Goal: Transaction & Acquisition: Purchase product/service

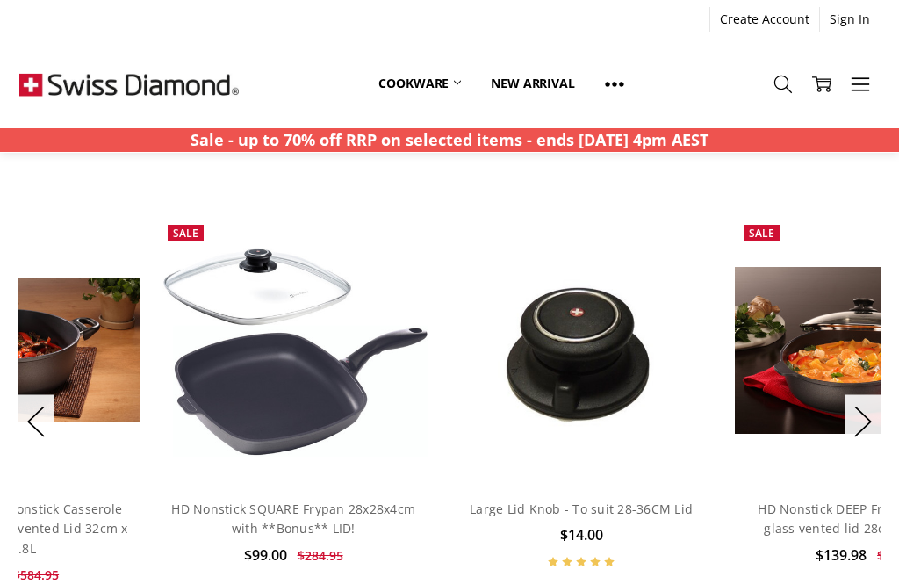
scroll to position [1204, 0]
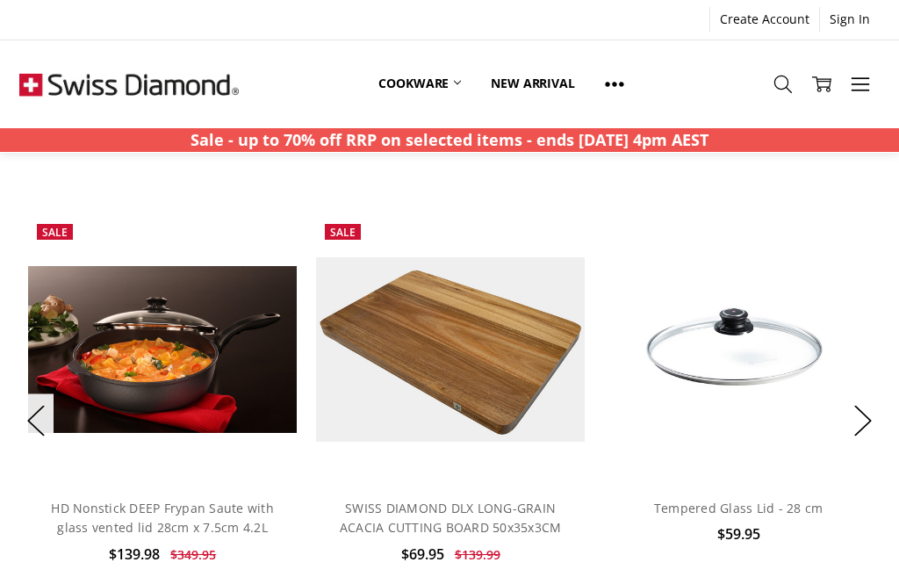
click at [863, 408] on button "Next" at bounding box center [863, 421] width 35 height 54
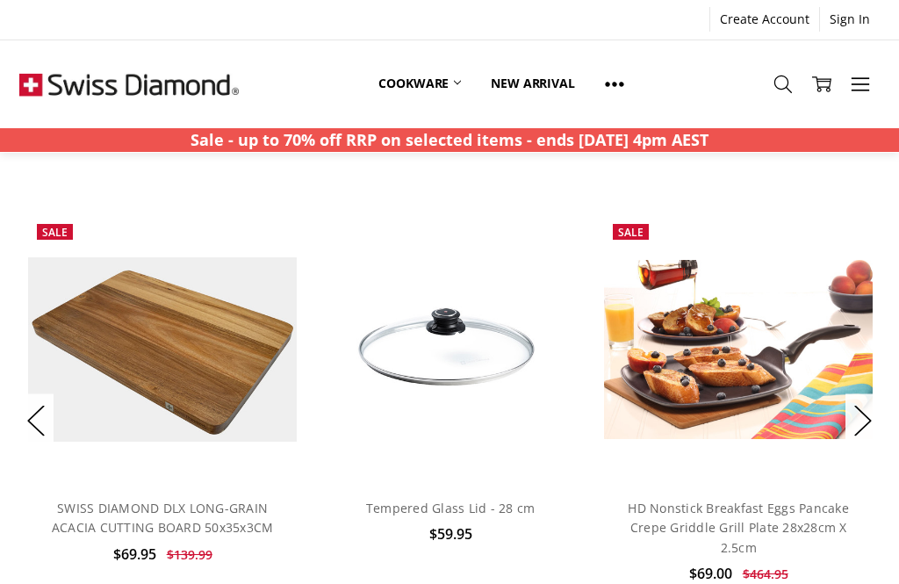
click at [869, 405] on button "Next" at bounding box center [863, 421] width 35 height 54
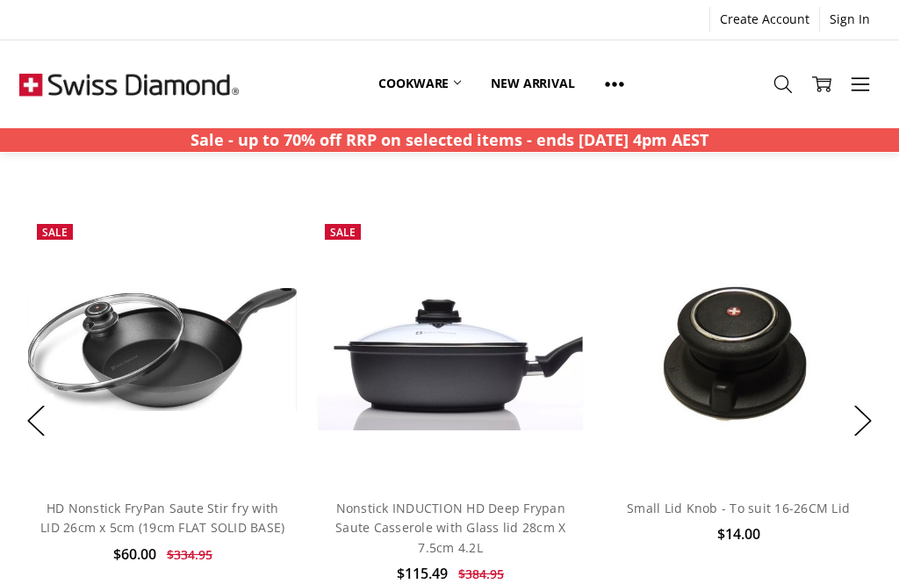
click at [445, 321] on img at bounding box center [450, 349] width 269 height 161
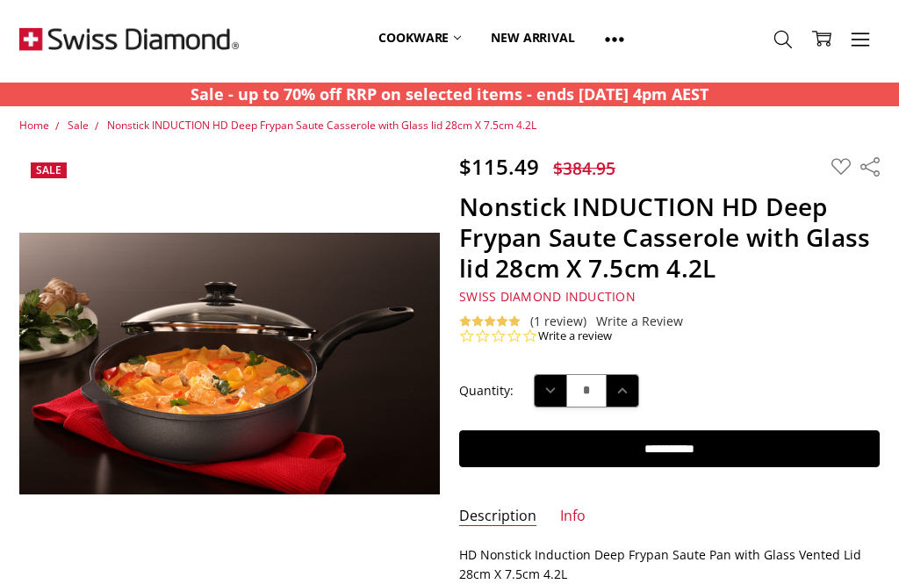
scroll to position [46, 0]
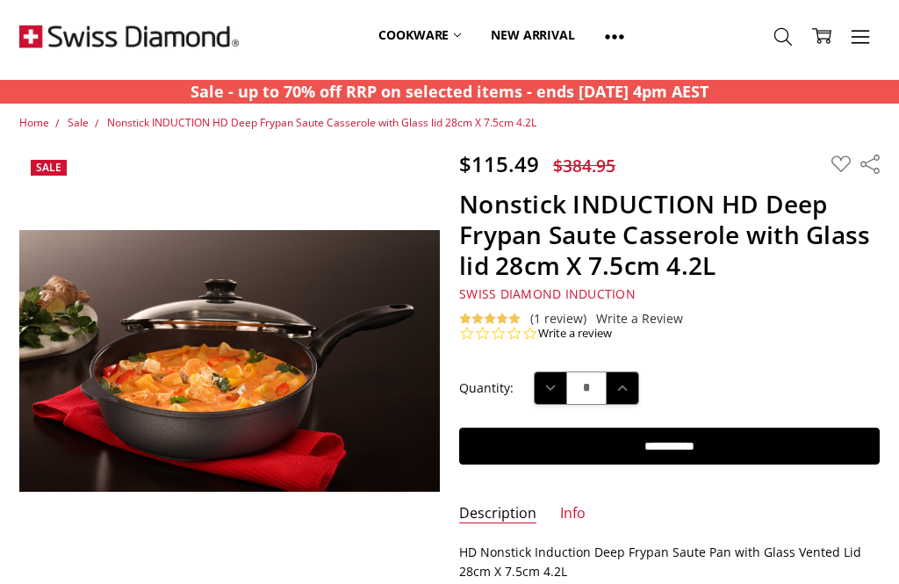
click at [723, 430] on input "**********" at bounding box center [669, 446] width 420 height 37
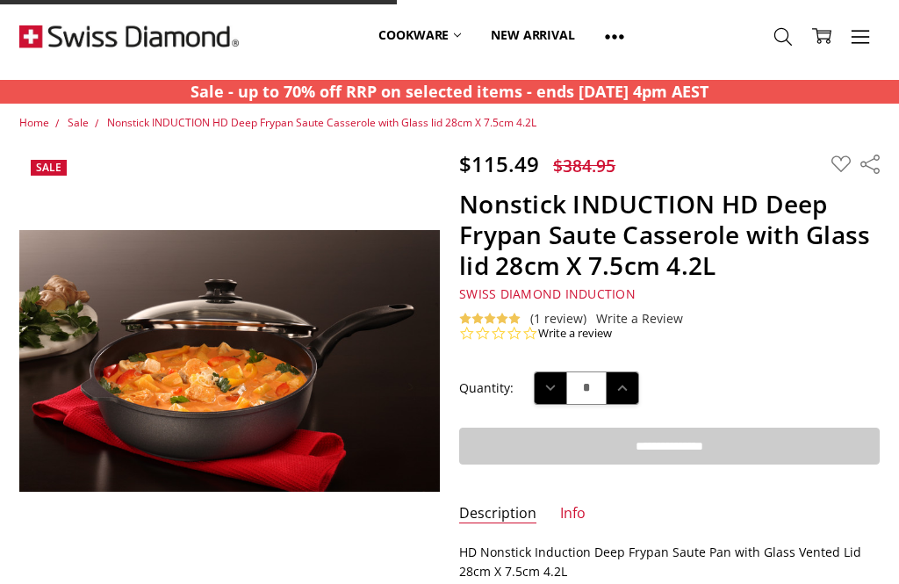
type input "**********"
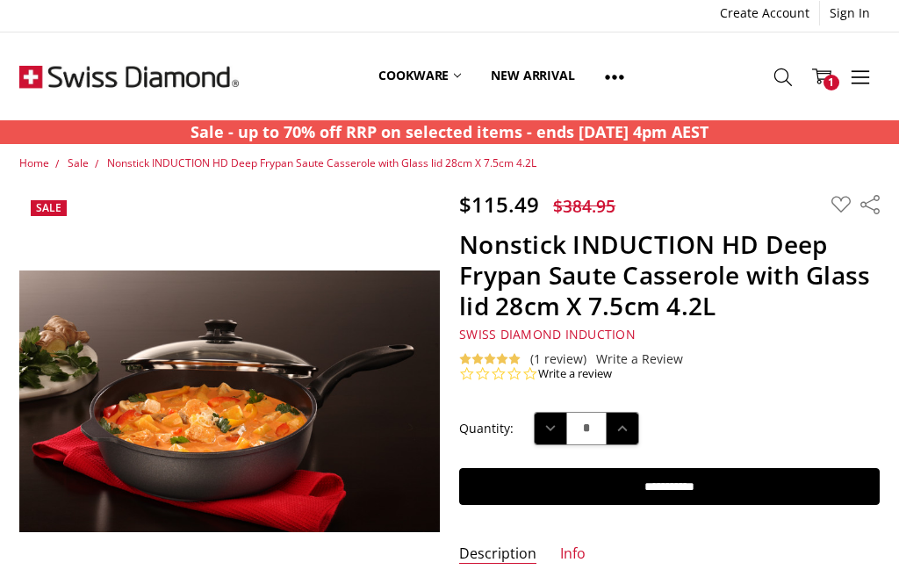
scroll to position [0, 0]
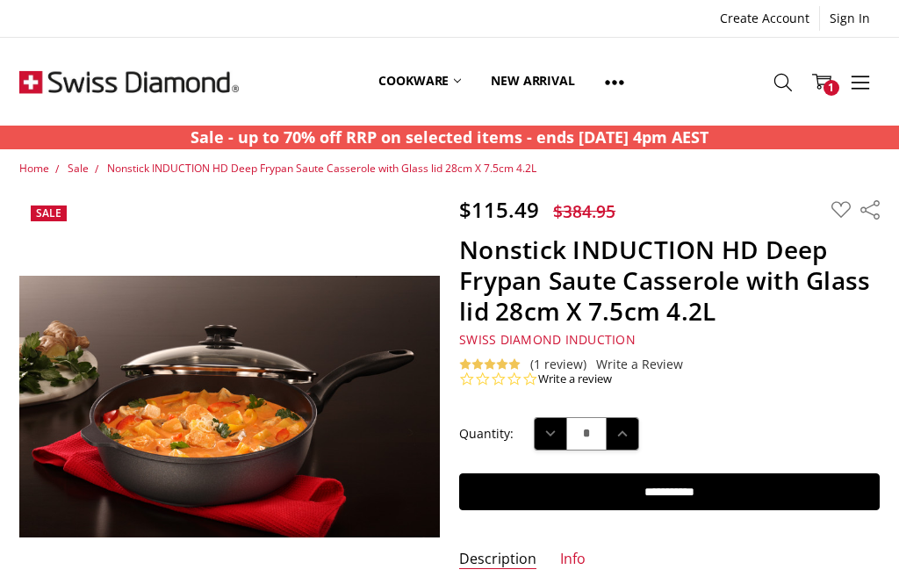
click at [83, 163] on span "Sale" at bounding box center [78, 168] width 21 height 15
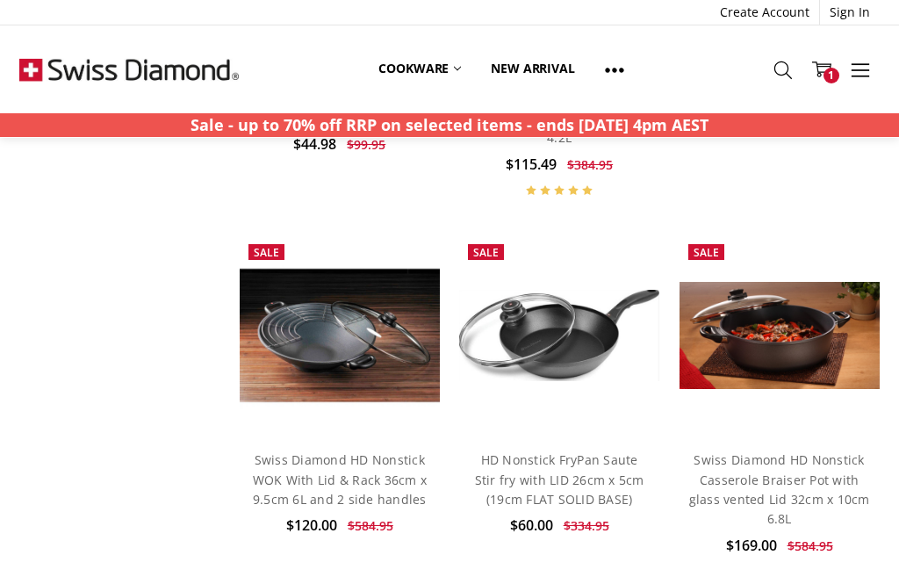
scroll to position [4902, 0]
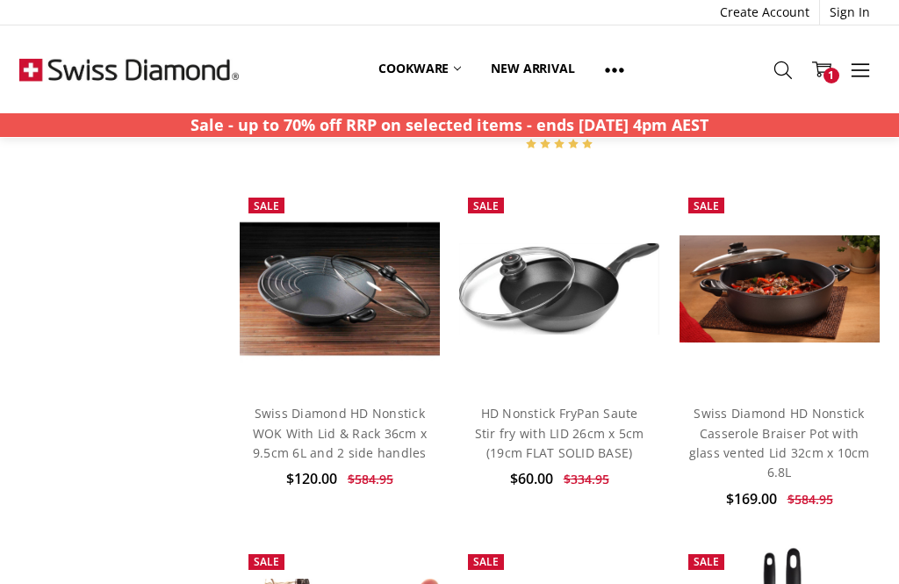
click at [572, 243] on img at bounding box center [559, 288] width 200 height 91
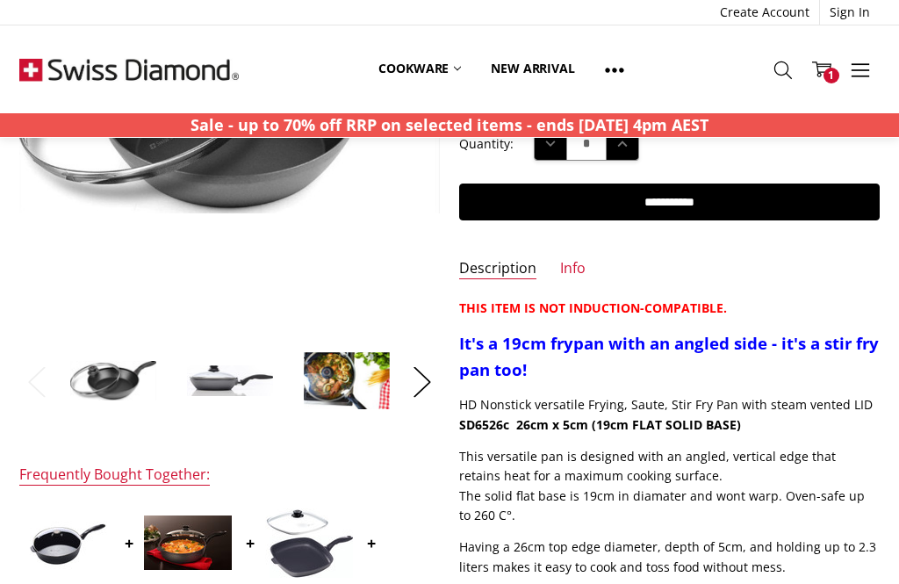
scroll to position [278, 0]
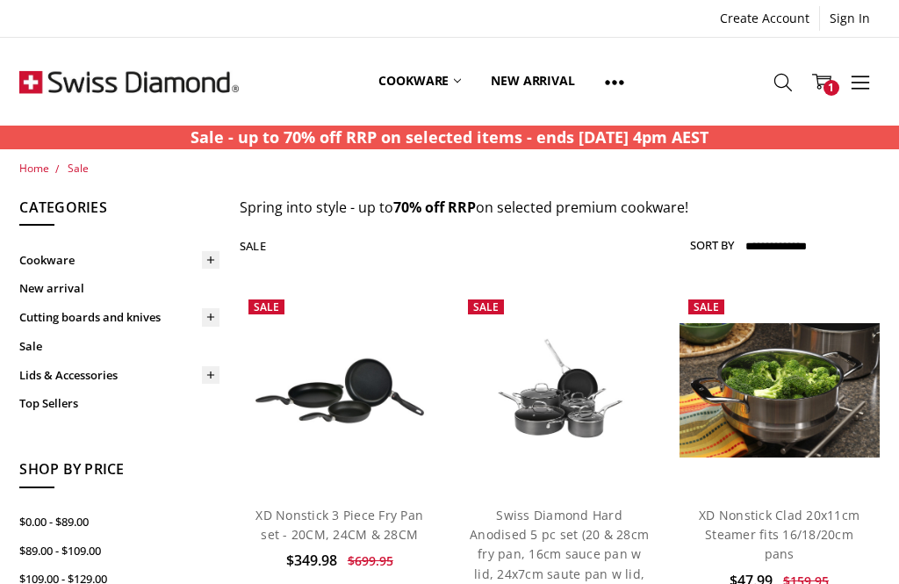
click at [38, 343] on link "Sale" at bounding box center [119, 346] width 200 height 29
click at [112, 378] on link "Lids & Accessories" at bounding box center [119, 375] width 200 height 29
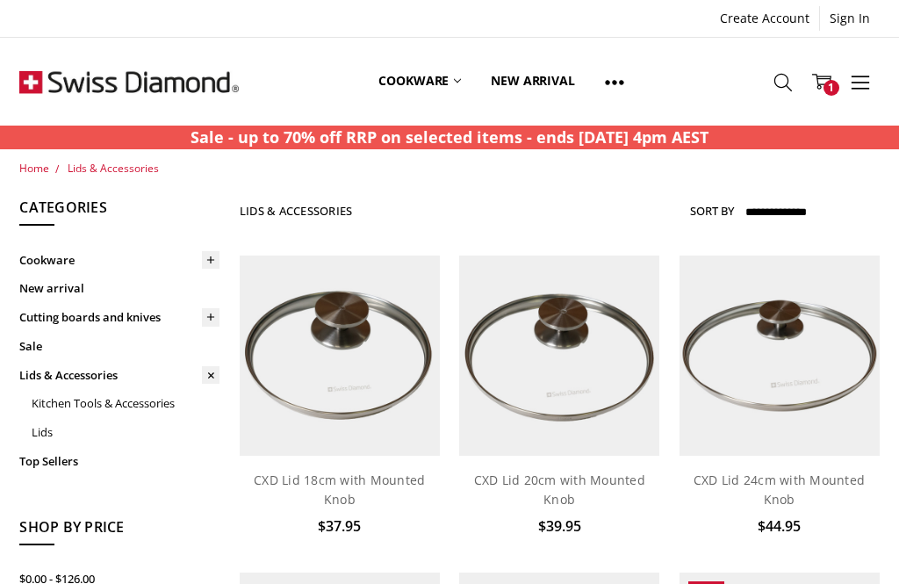
click at [454, 84] on link "Cookware" at bounding box center [420, 81] width 112 height 78
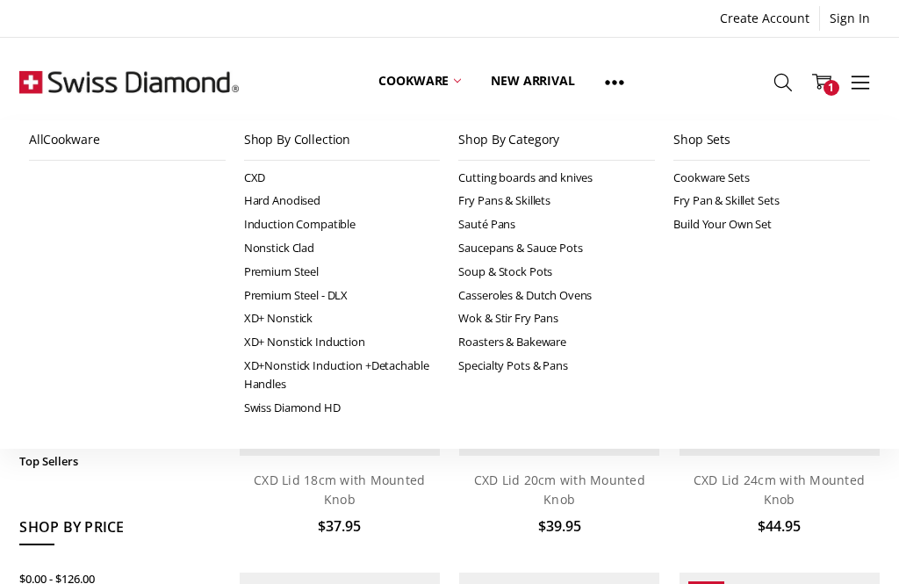
click at [350, 330] on link "XD+ Nonstick Induction" at bounding box center [342, 342] width 197 height 24
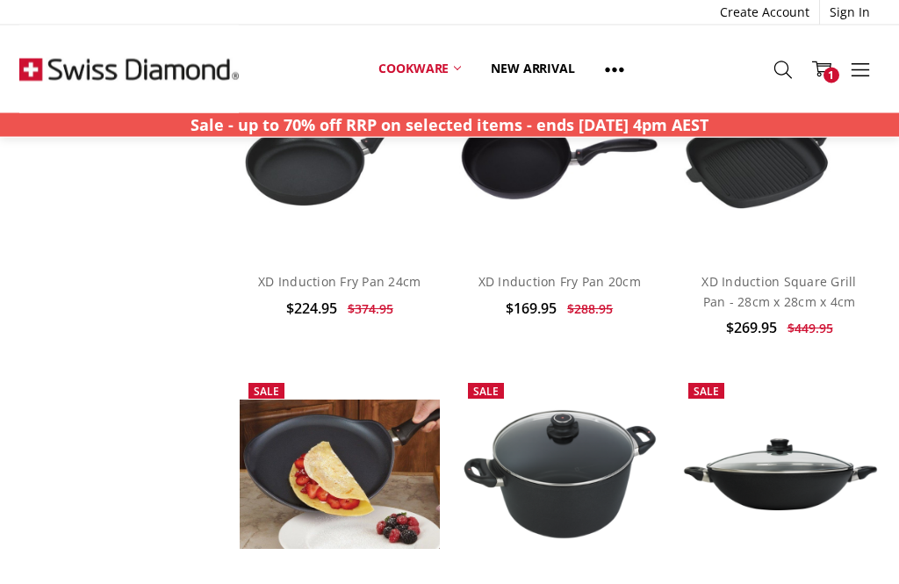
scroll to position [1920, 0]
click at [438, 73] on link "Cookware" at bounding box center [420, 68] width 112 height 39
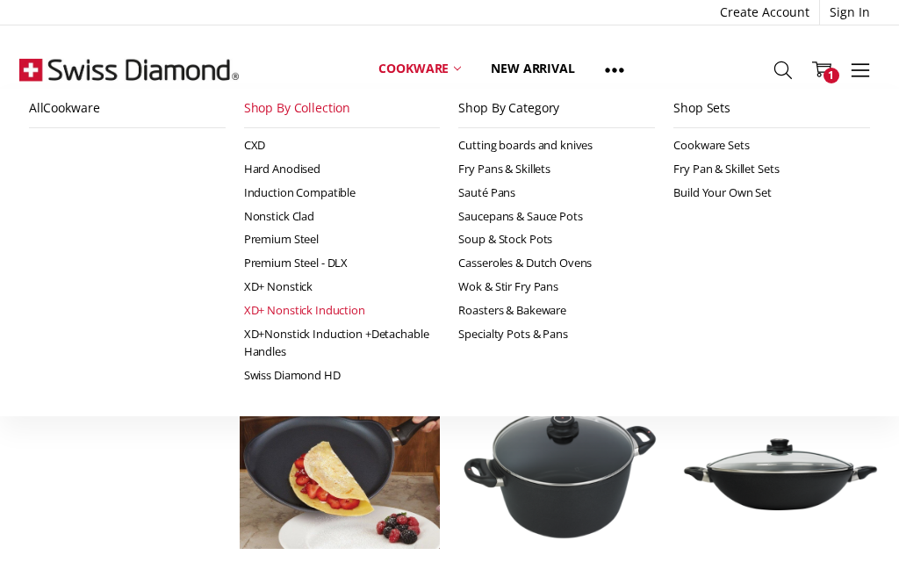
click at [447, 79] on link "Cookware" at bounding box center [420, 68] width 112 height 39
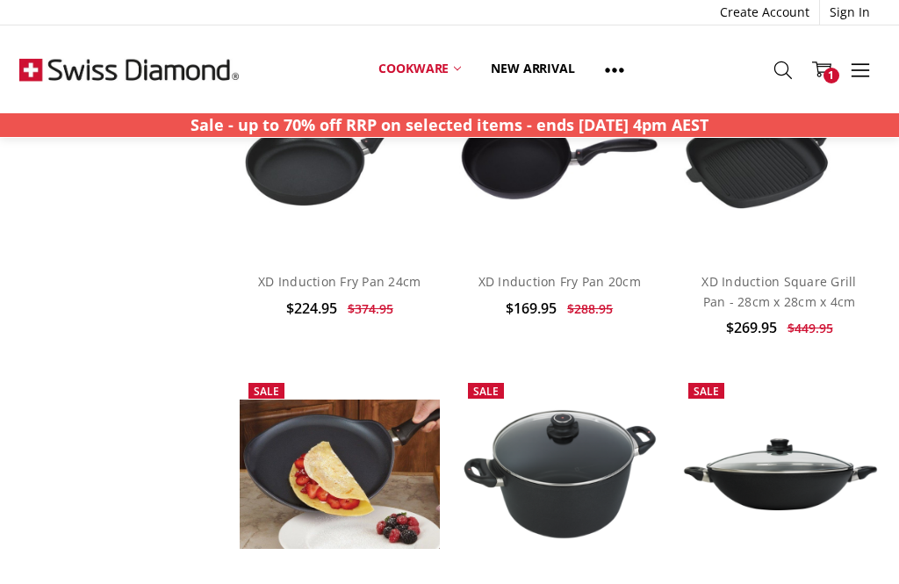
click at [447, 63] on link "Cookware" at bounding box center [420, 68] width 112 height 39
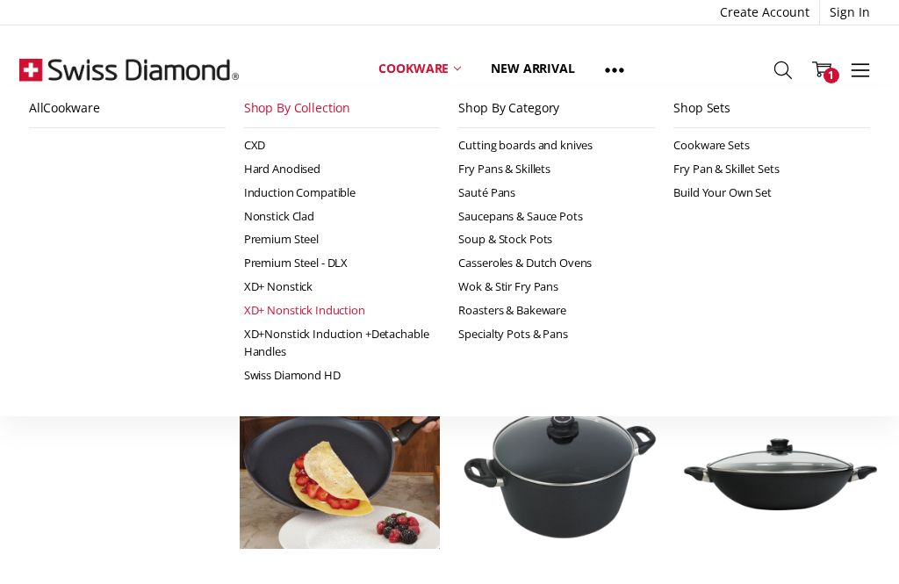
click at [461, 72] on icon at bounding box center [457, 68] width 7 height 7
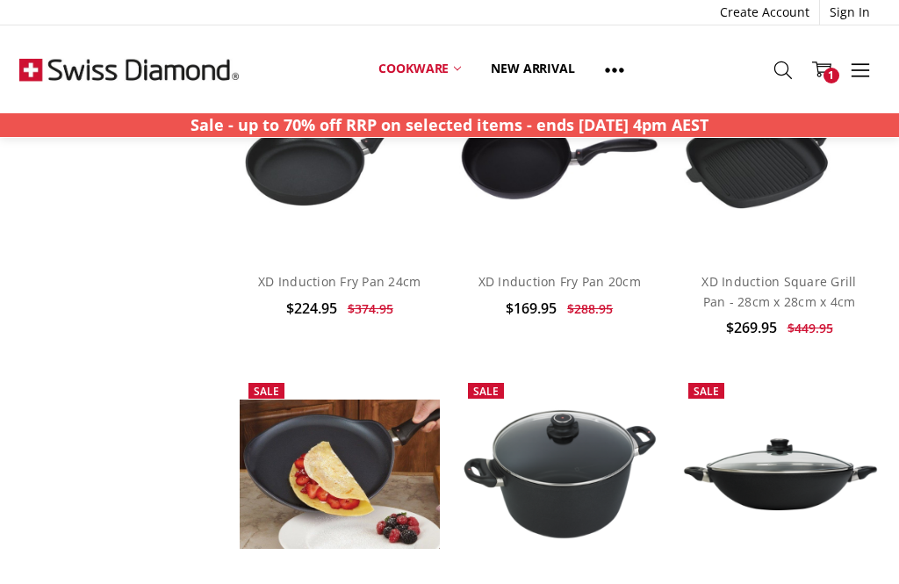
click at [466, 70] on link "Cookware" at bounding box center [420, 68] width 112 height 39
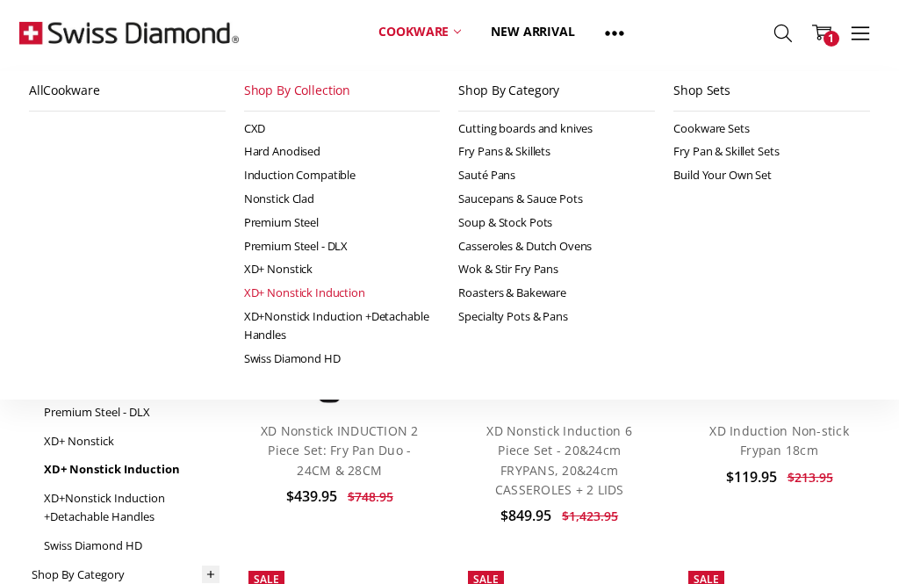
scroll to position [0, 0]
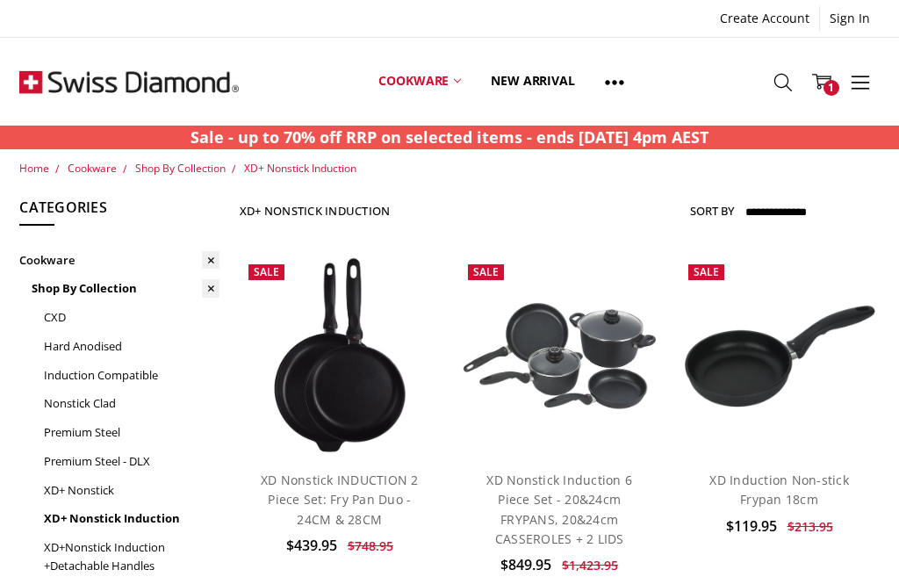
click at [443, 83] on link "Cookware" at bounding box center [420, 81] width 112 height 78
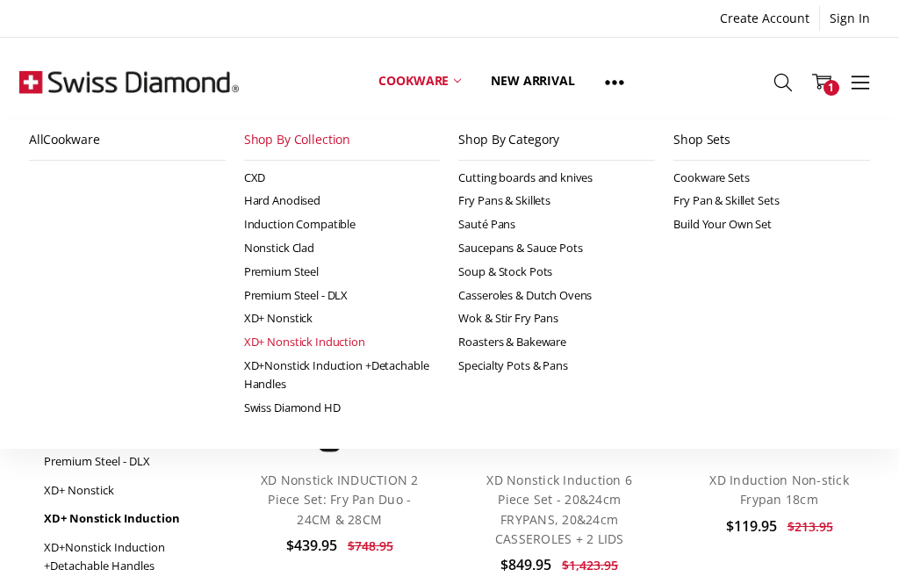
click at [347, 223] on link "Induction Compatible" at bounding box center [342, 225] width 197 height 24
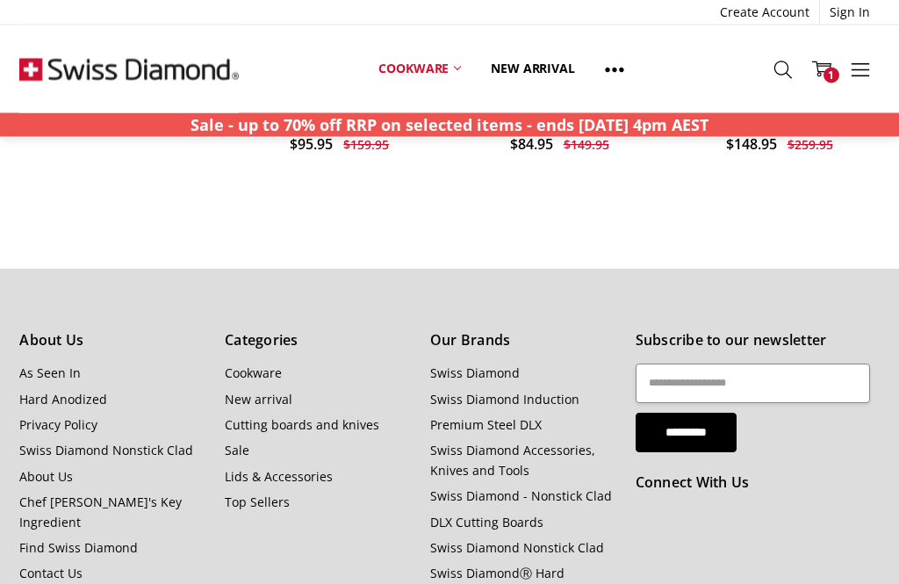
scroll to position [4165, 0]
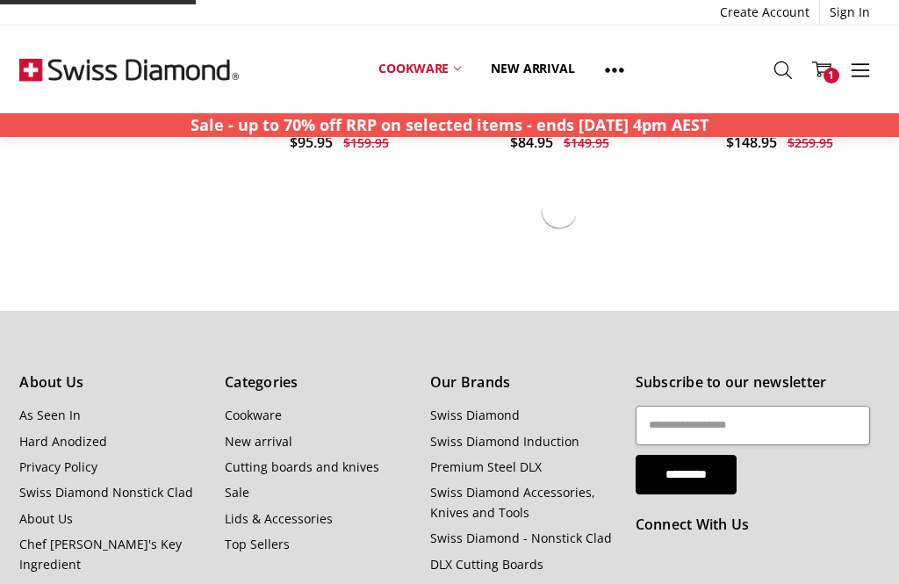
click at [821, 68] on icon at bounding box center [822, 69] width 19 height 19
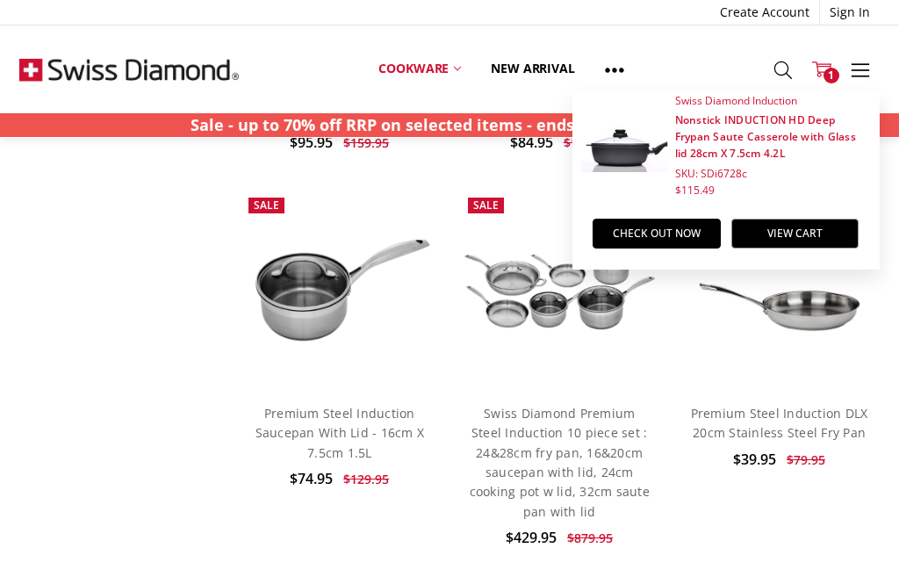
click at [854, 405] on link "Premium Steel Induction DLX 20cm Stainless Steel Fry Pan" at bounding box center [779, 423] width 177 height 36
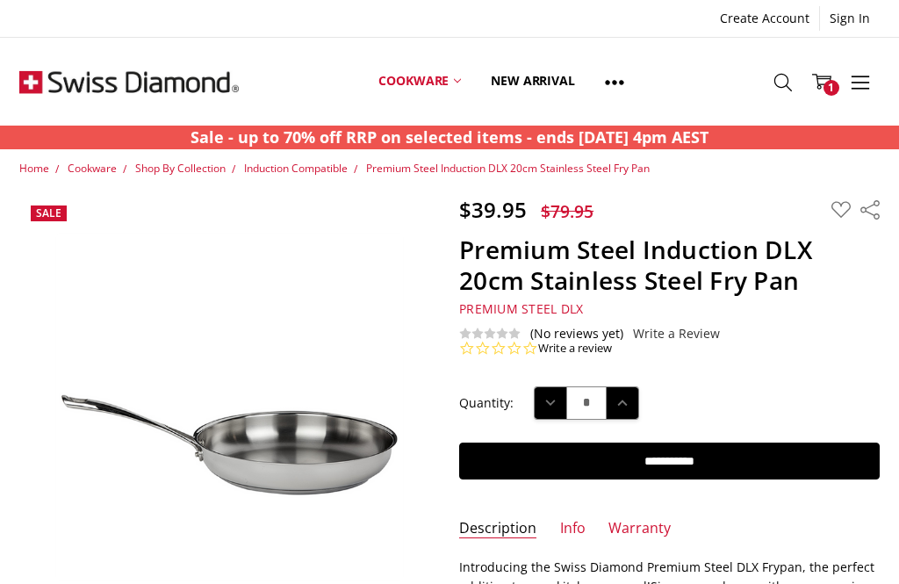
click at [308, 172] on span "Induction Compatible" at bounding box center [296, 168] width 104 height 15
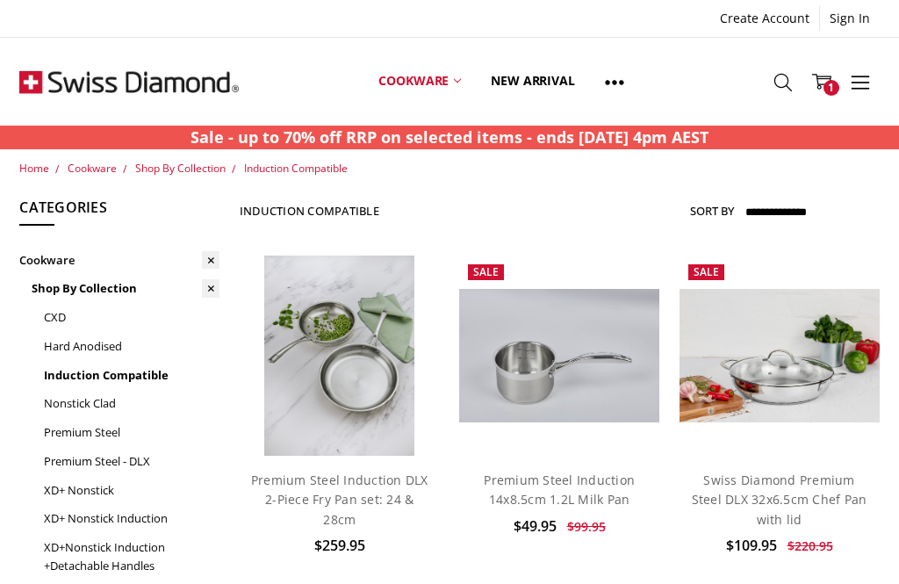
click at [818, 212] on select "**********" at bounding box center [811, 213] width 137 height 28
click at [721, 203] on label "Sort By" at bounding box center [712, 211] width 44 height 28
click at [743, 203] on select "**********" at bounding box center [811, 213] width 137 height 28
